Goal: Task Accomplishment & Management: Complete application form

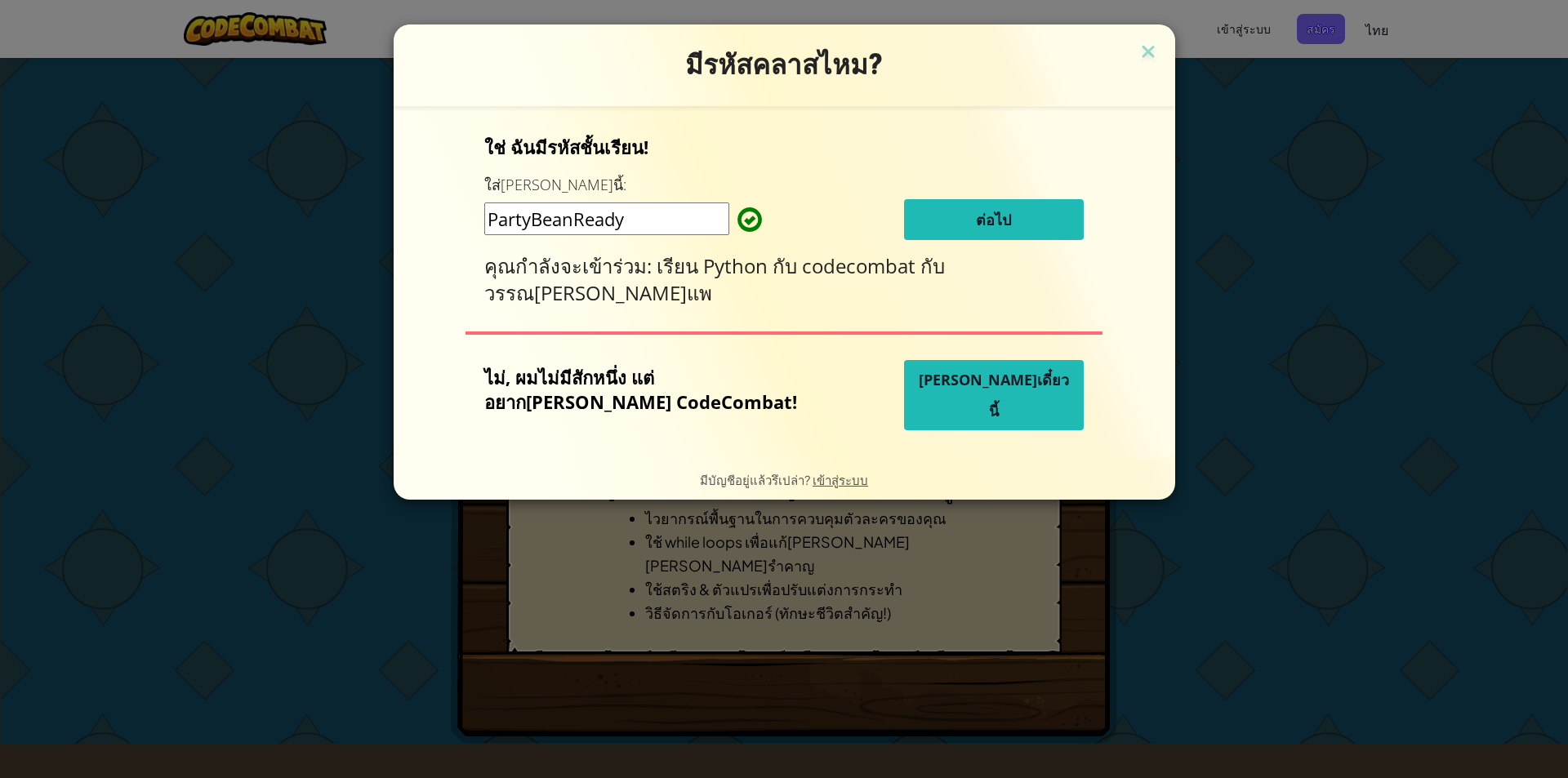
click at [937, 208] on button "ต่อไป" at bounding box center [994, 220] width 179 height 40
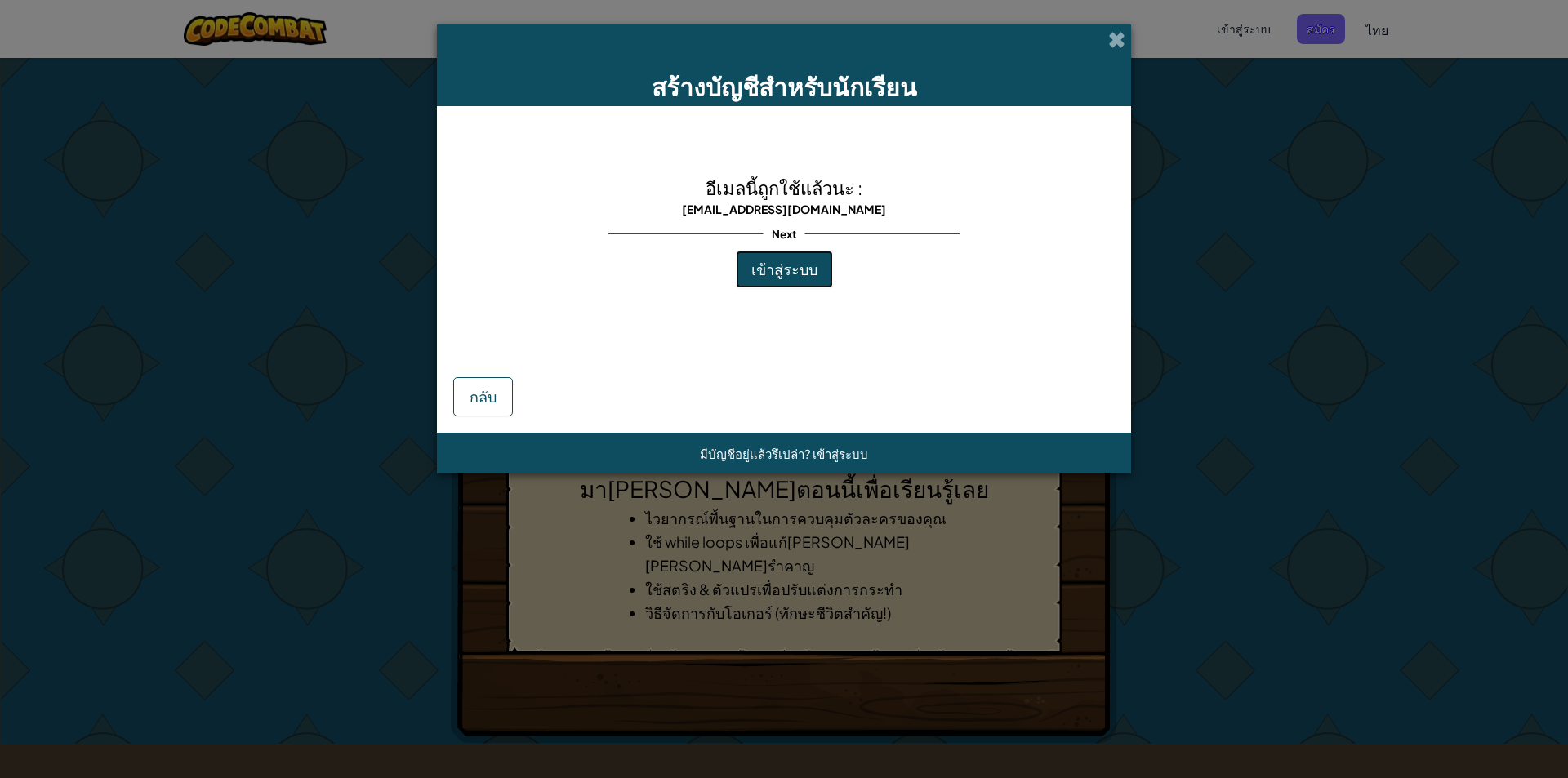
click at [803, 270] on span "เข้าสู่ระบบ" at bounding box center [784, 268] width 66 height 18
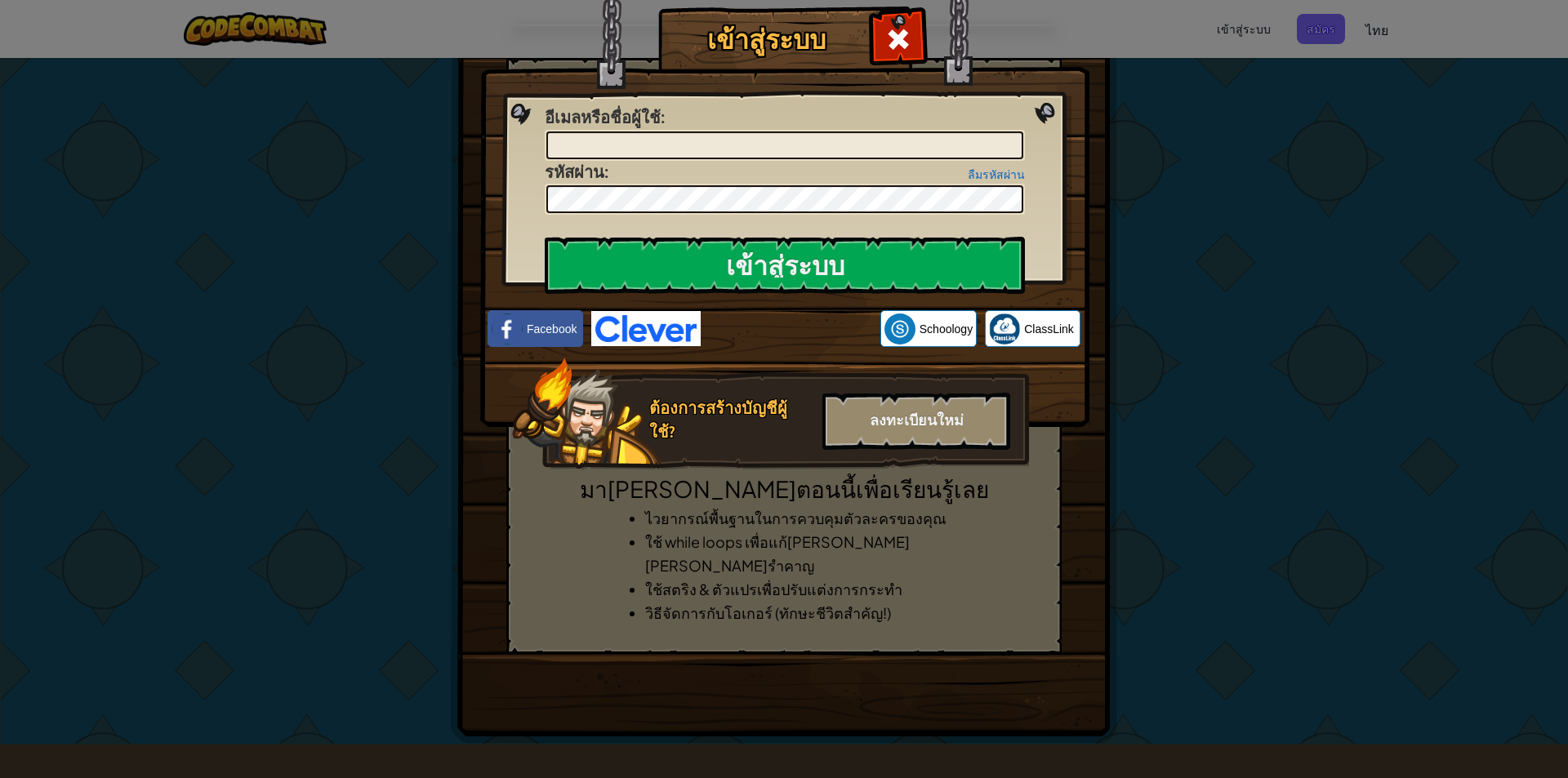
click at [1047, 112] on img at bounding box center [784, 189] width 609 height 476
click at [1139, 66] on div "เข้าสู่ระบบ เกิดข้อผิดพลาด[PERSON_NAME]รู้จัก อีเมลหรือชื่อผู้ใช้ : ลืมรหัสผ่าน…" at bounding box center [784, 389] width 1568 height 778
